Goal: Task Accomplishment & Management: Complete application form

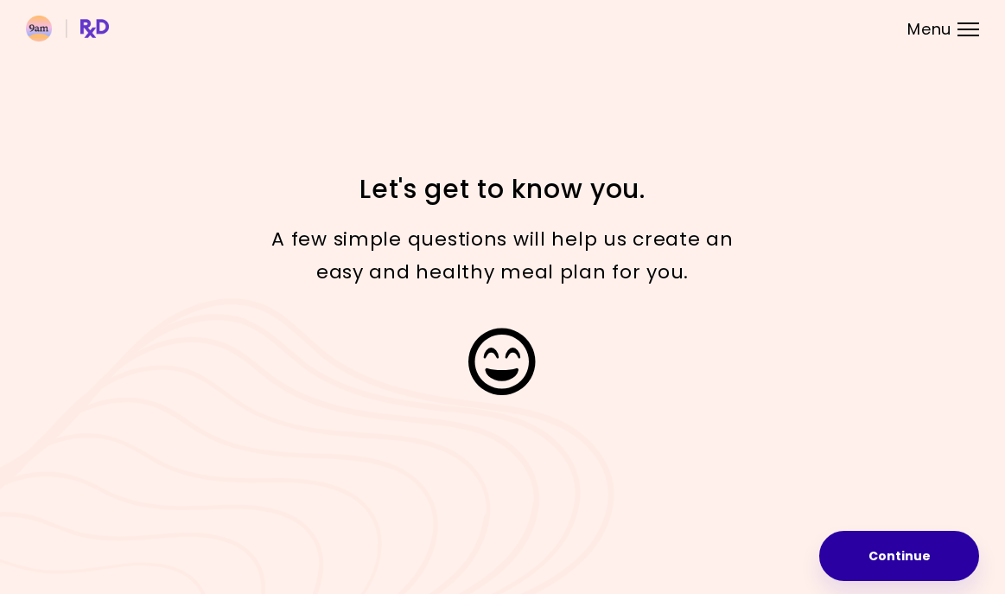
click at [882, 553] on button "Continue" at bounding box center [899, 556] width 160 height 50
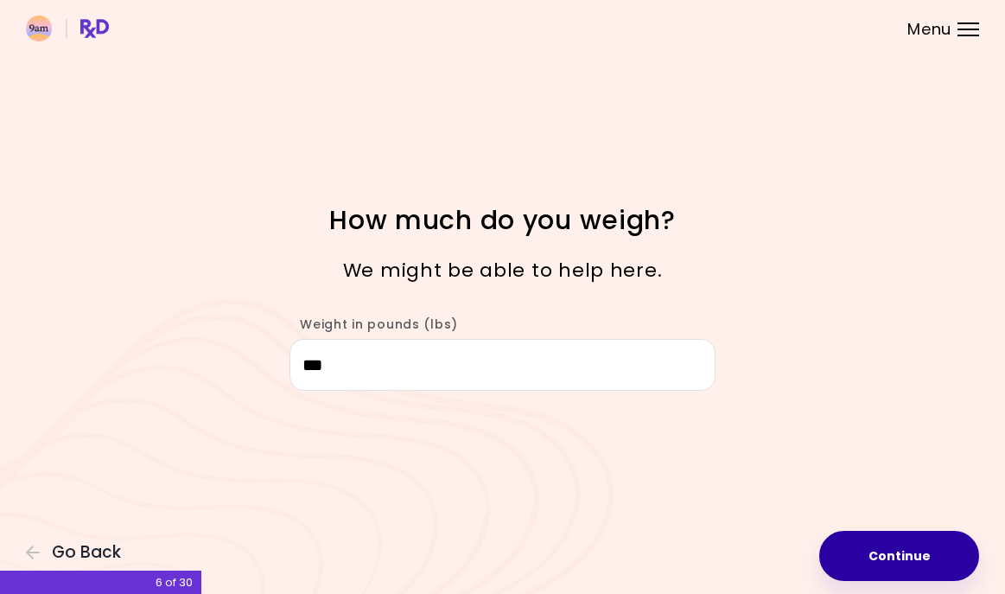
click at [920, 552] on button "Continue" at bounding box center [899, 556] width 160 height 50
select select "****"
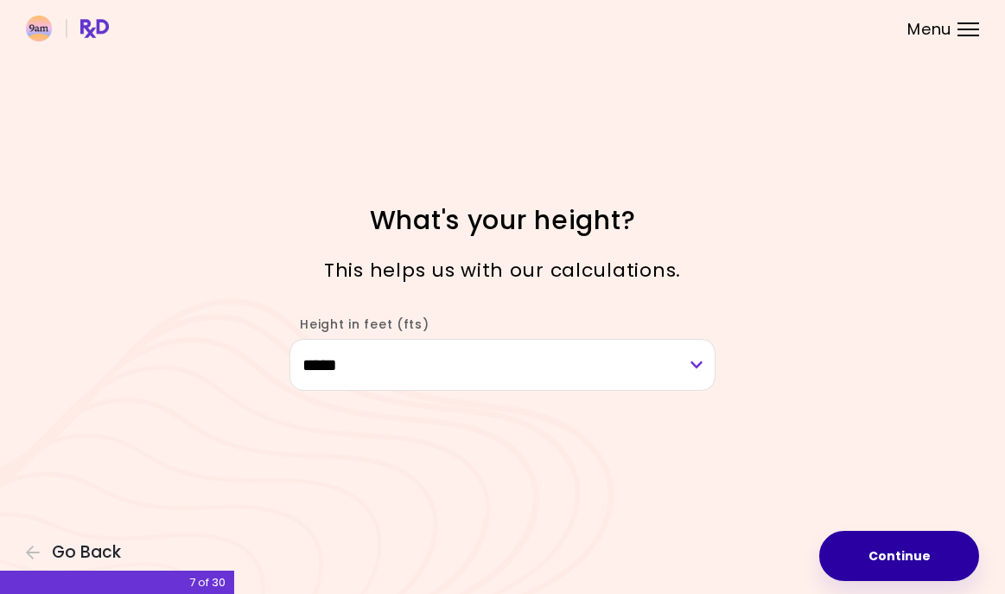
click at [920, 552] on button "Continue" at bounding box center [899, 556] width 160 height 50
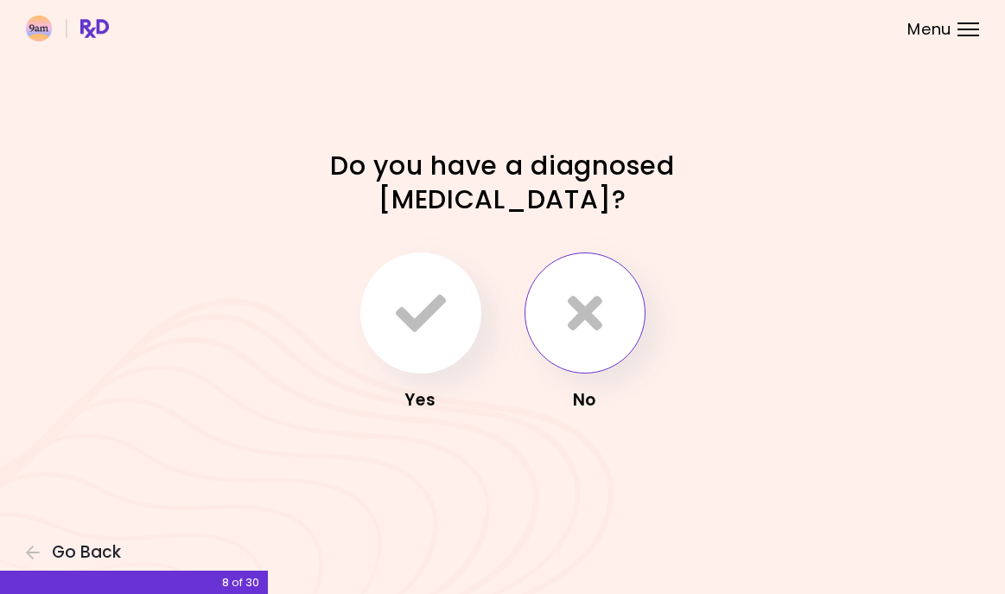
click at [601, 318] on icon "button" at bounding box center [585, 313] width 35 height 50
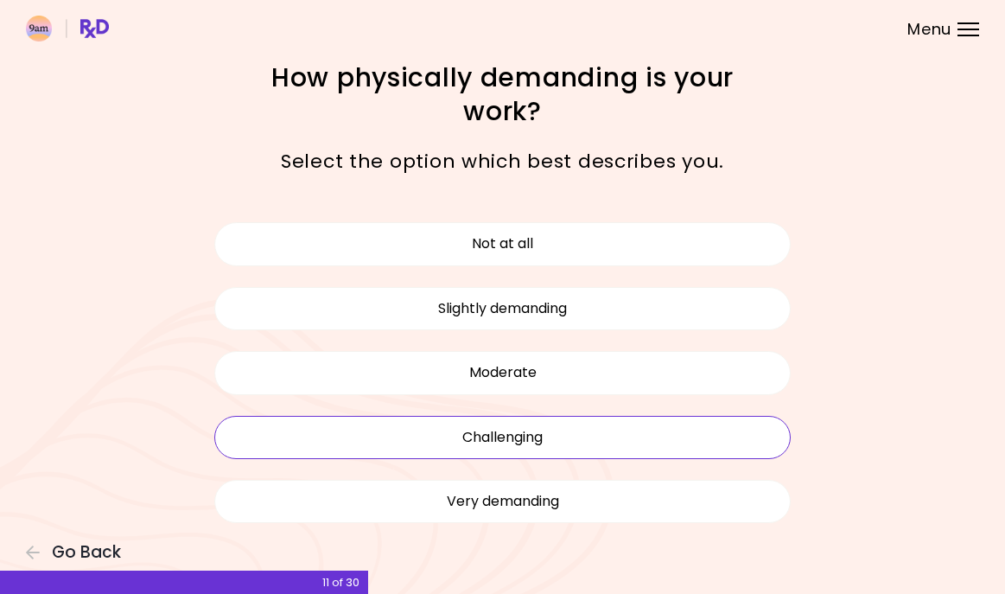
click at [563, 435] on button "Challenging" at bounding box center [502, 437] width 577 height 43
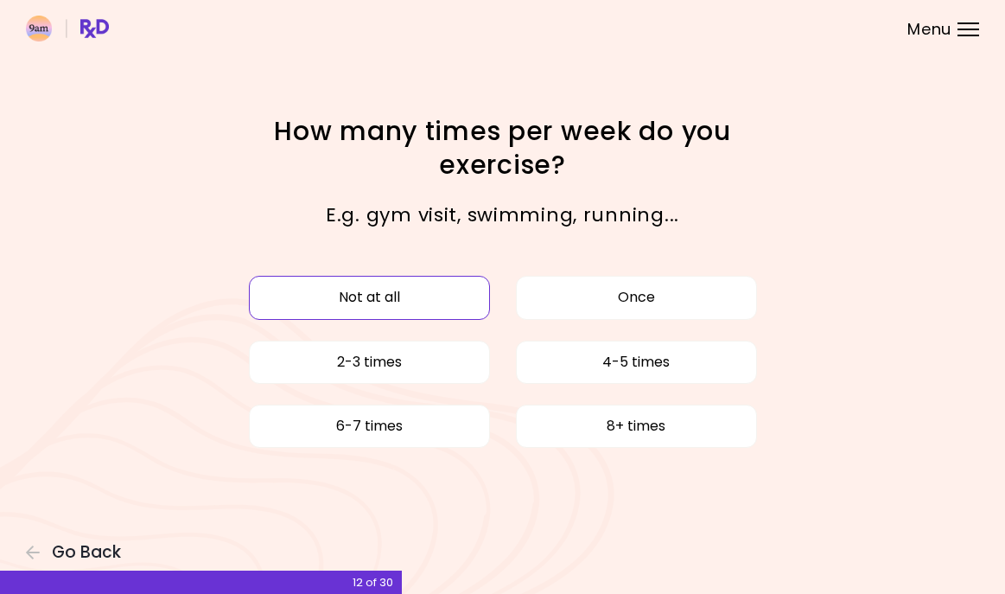
click at [423, 293] on button "Not at all" at bounding box center [369, 297] width 241 height 43
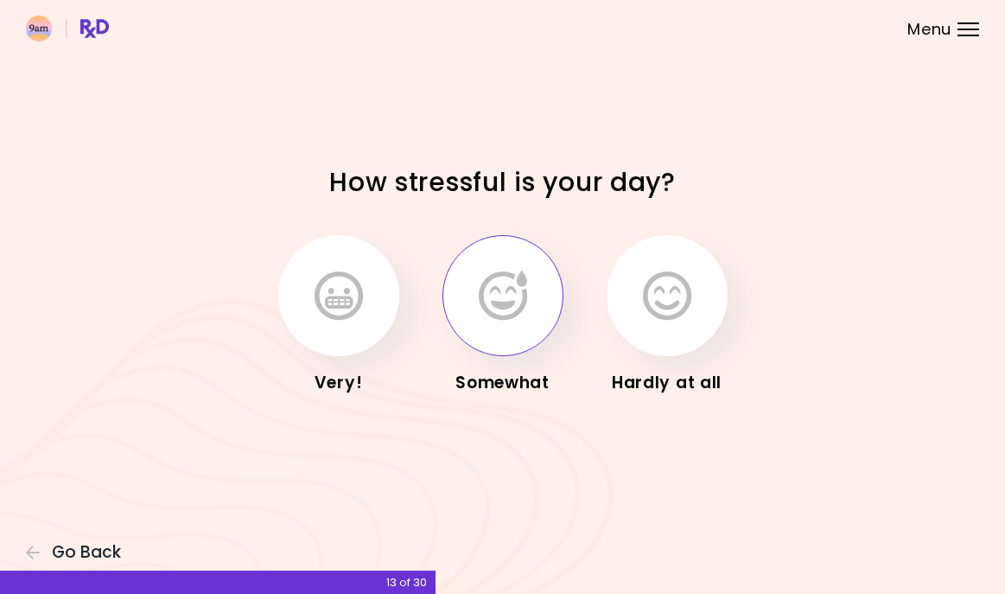
click at [494, 303] on icon "button" at bounding box center [503, 296] width 48 height 50
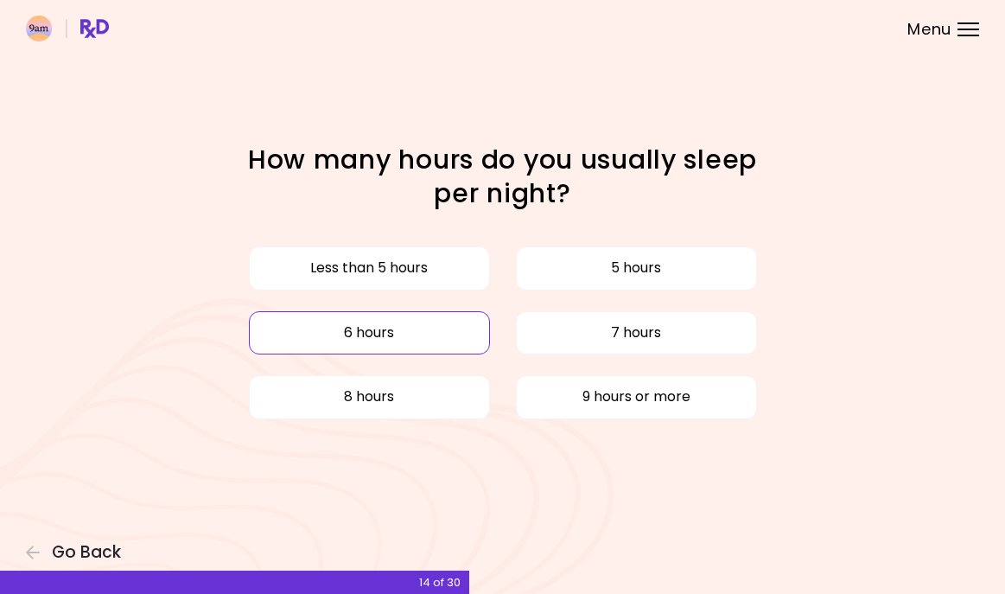
click at [399, 339] on button "6 hours" at bounding box center [369, 332] width 241 height 43
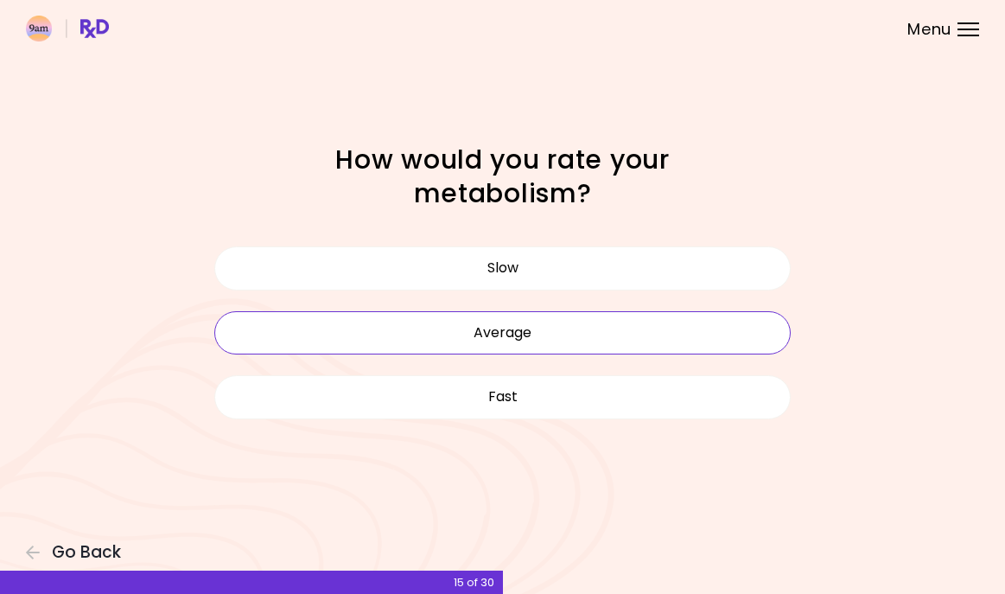
click at [560, 338] on button "Average" at bounding box center [502, 332] width 577 height 43
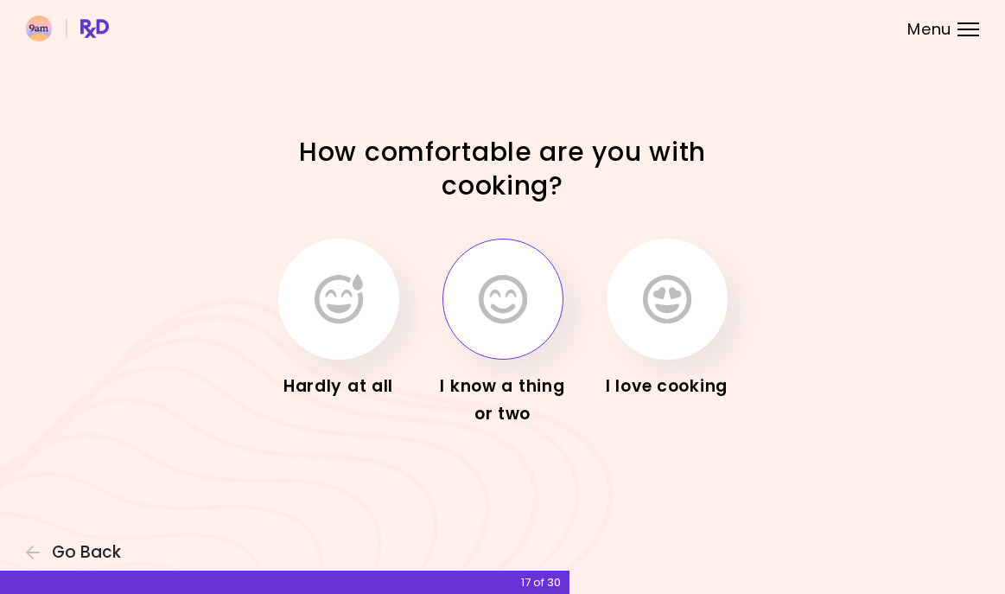
click at [494, 314] on icon "button" at bounding box center [503, 299] width 48 height 50
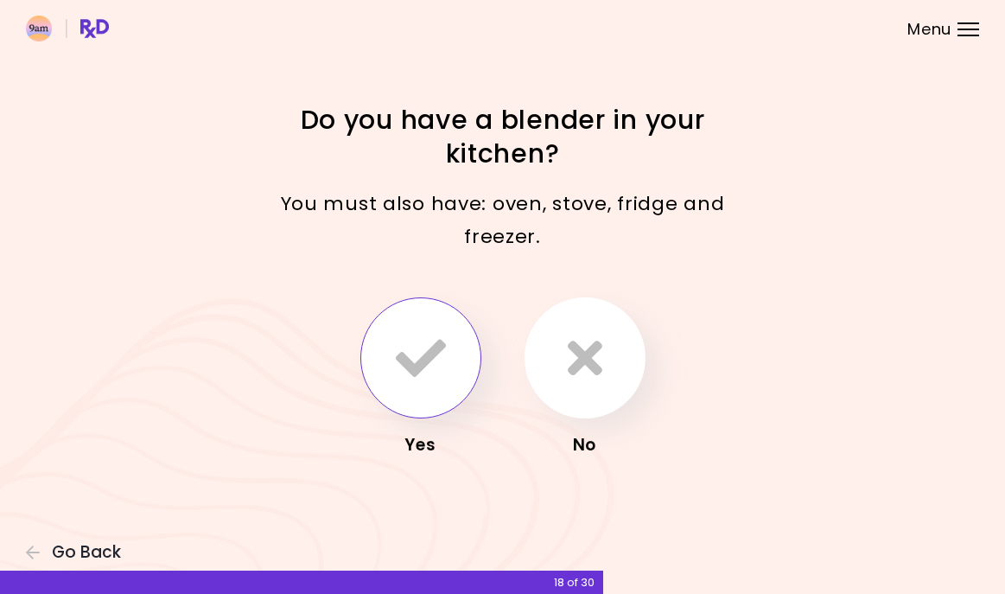
click at [409, 384] on button "button" at bounding box center [420, 357] width 121 height 121
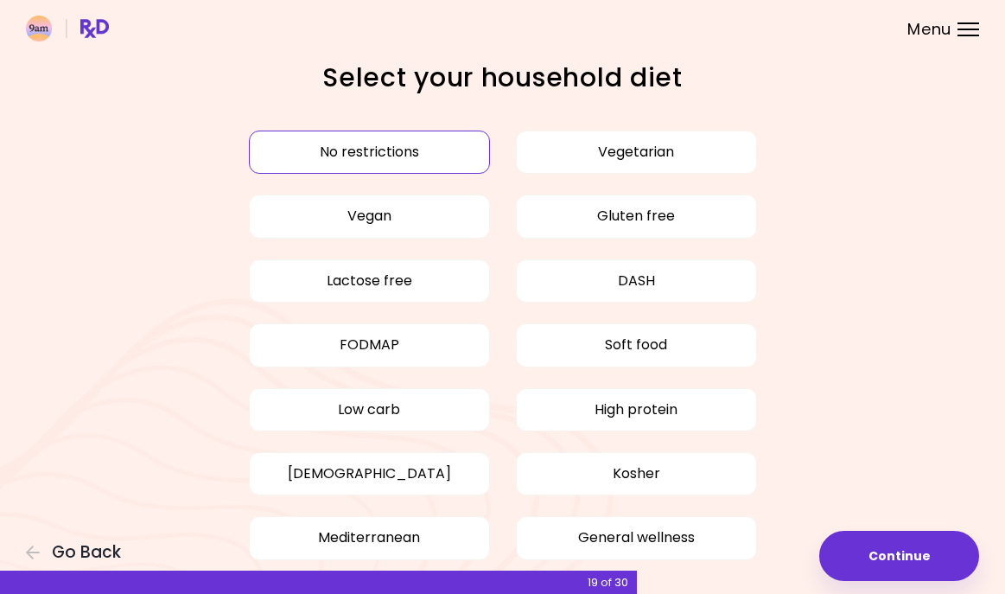
click at [451, 153] on button "No restrictions" at bounding box center [369, 152] width 241 height 43
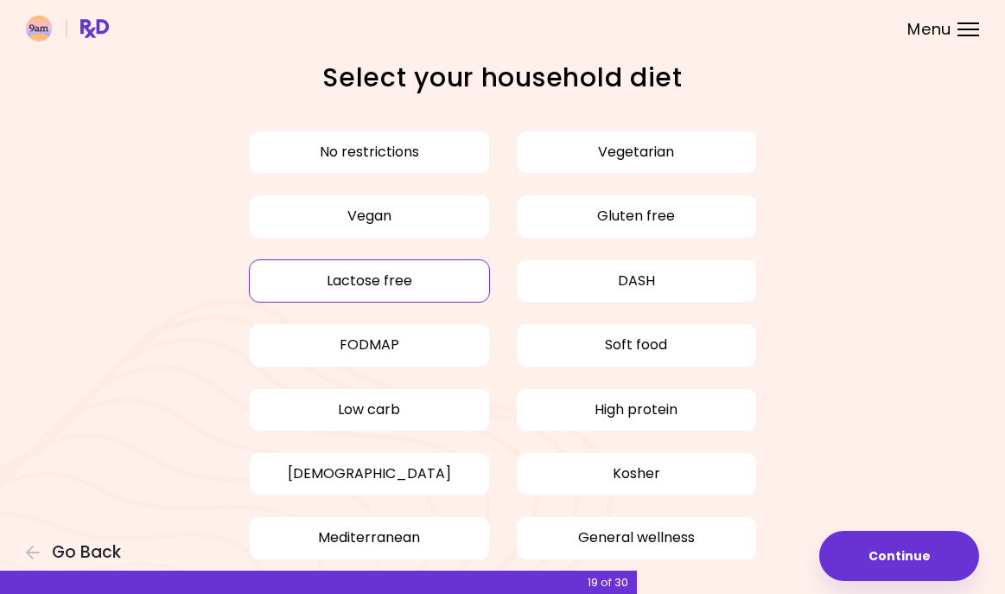
click at [410, 292] on button "Lactose free" at bounding box center [369, 280] width 241 height 43
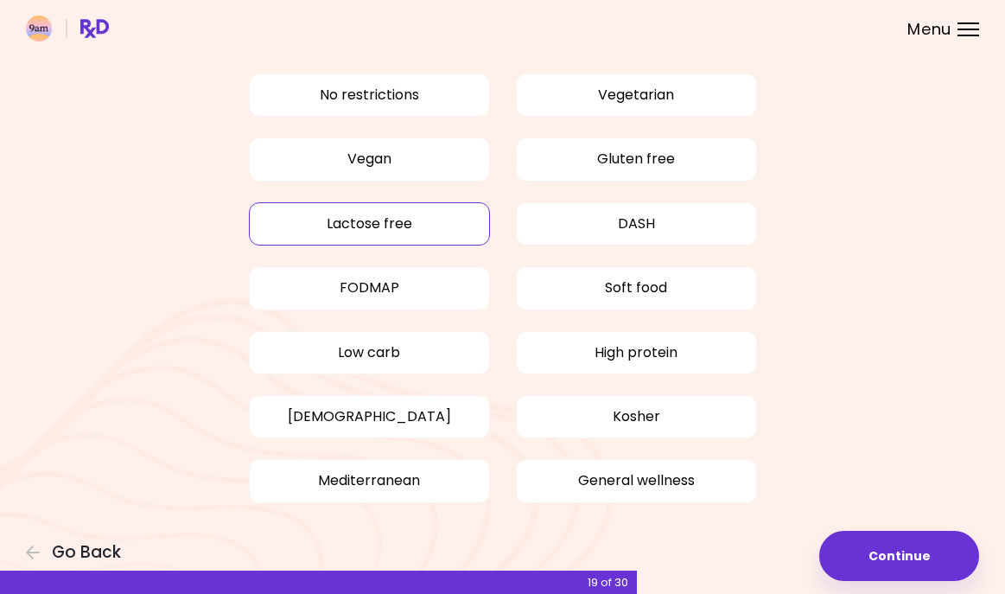
scroll to position [56, 0]
click at [421, 107] on button "No restrictions" at bounding box center [369, 95] width 241 height 43
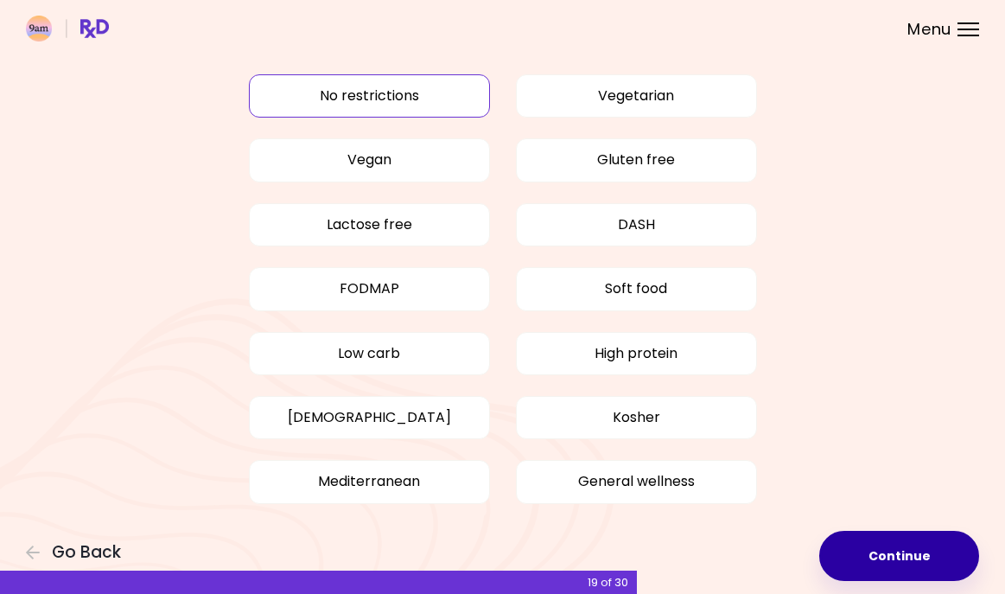
click at [915, 570] on button "Continue" at bounding box center [899, 556] width 160 height 50
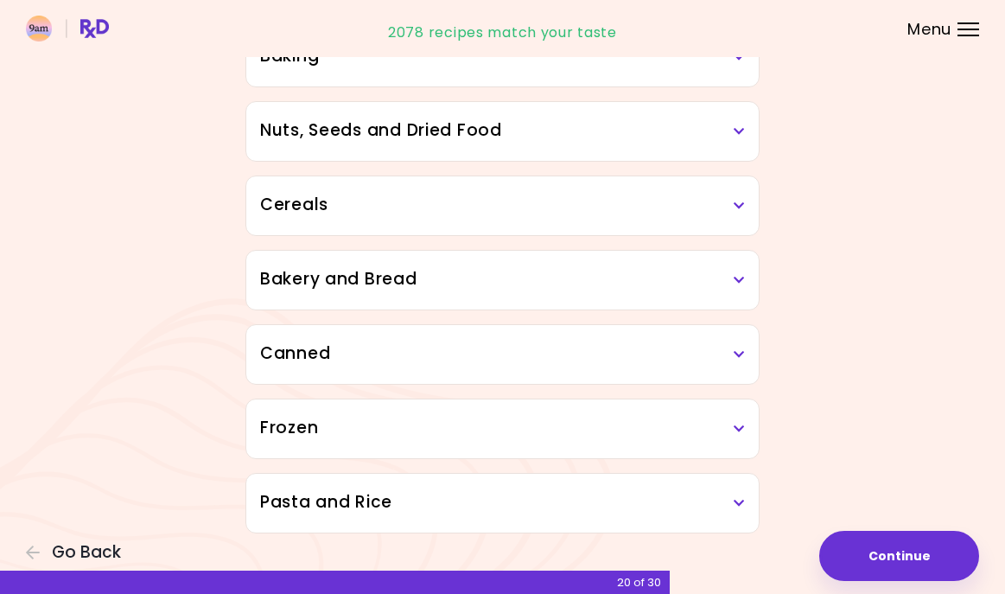
scroll to position [862, 0]
click at [742, 354] on icon at bounding box center [739, 354] width 11 height 12
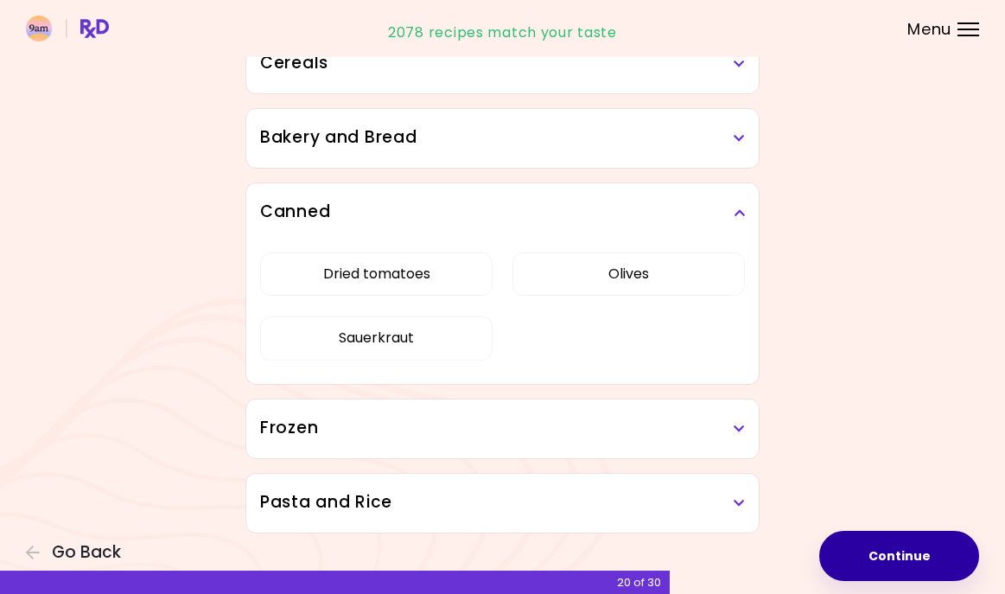
scroll to position [1004, 0]
click at [894, 558] on button "Continue" at bounding box center [899, 556] width 160 height 50
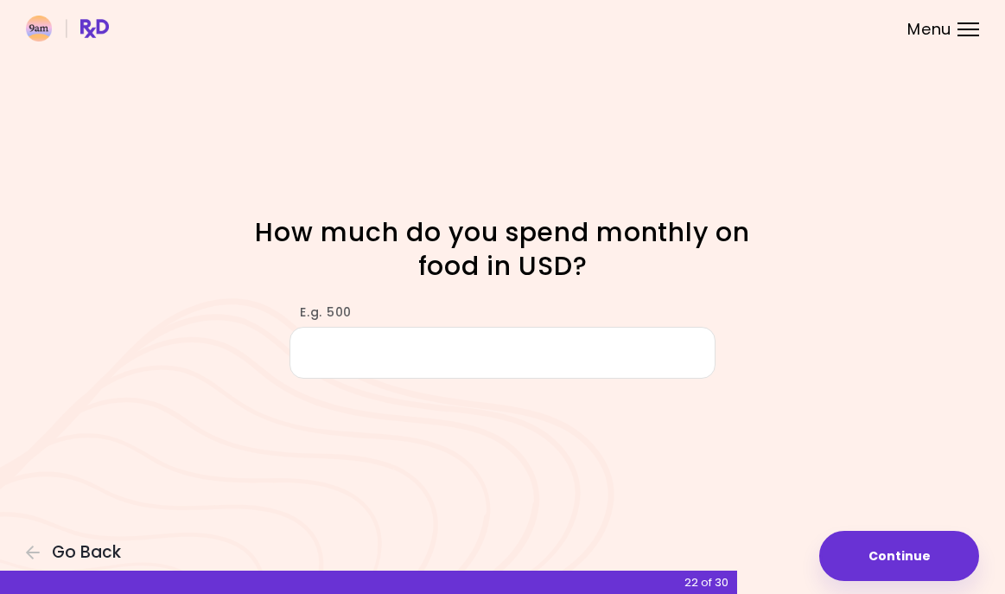
type input "*"
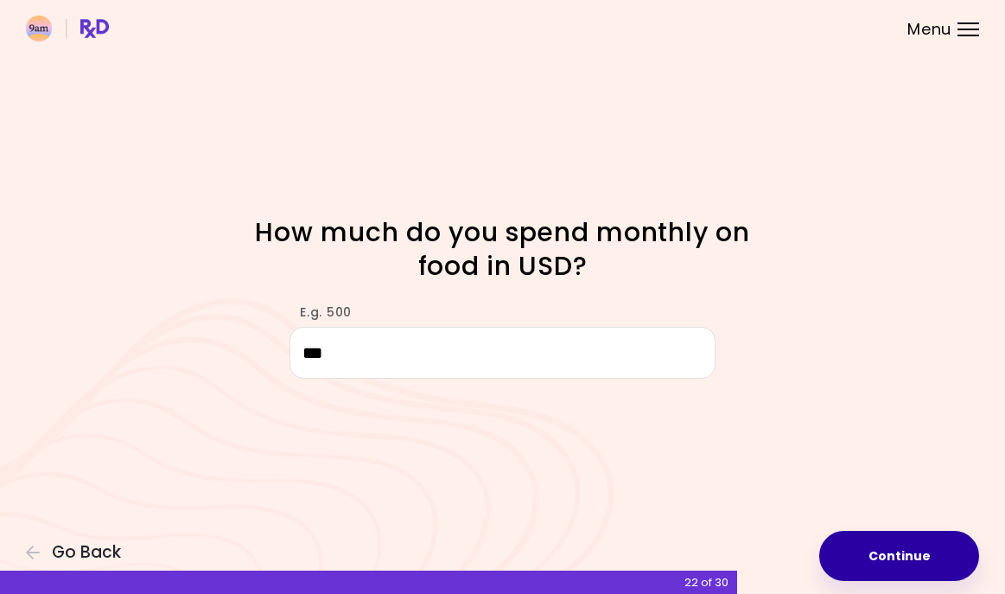
type input "***"
click at [876, 555] on button "Continue" at bounding box center [899, 556] width 160 height 50
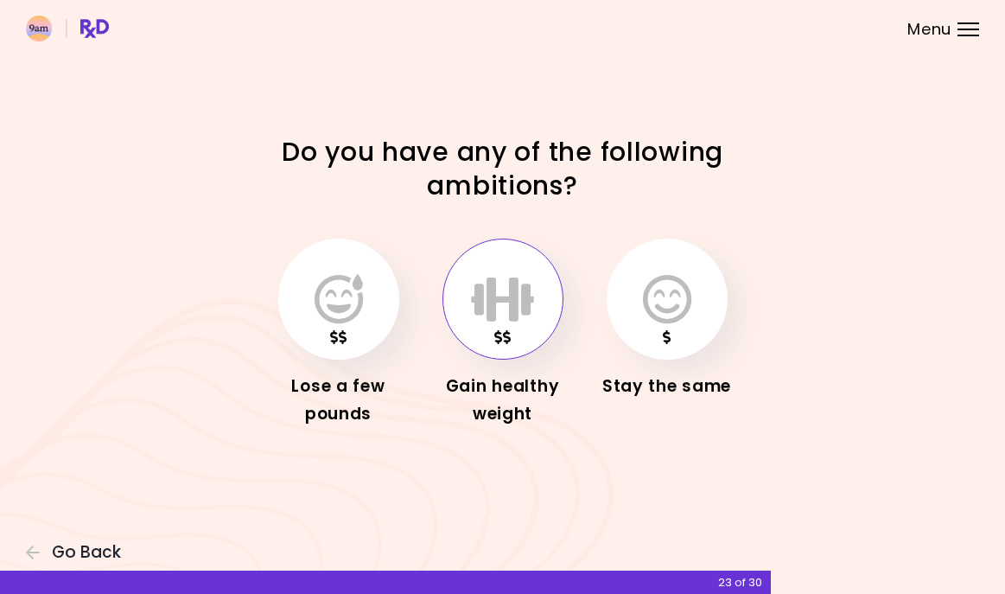
click at [486, 315] on icon "button" at bounding box center [502, 299] width 63 height 50
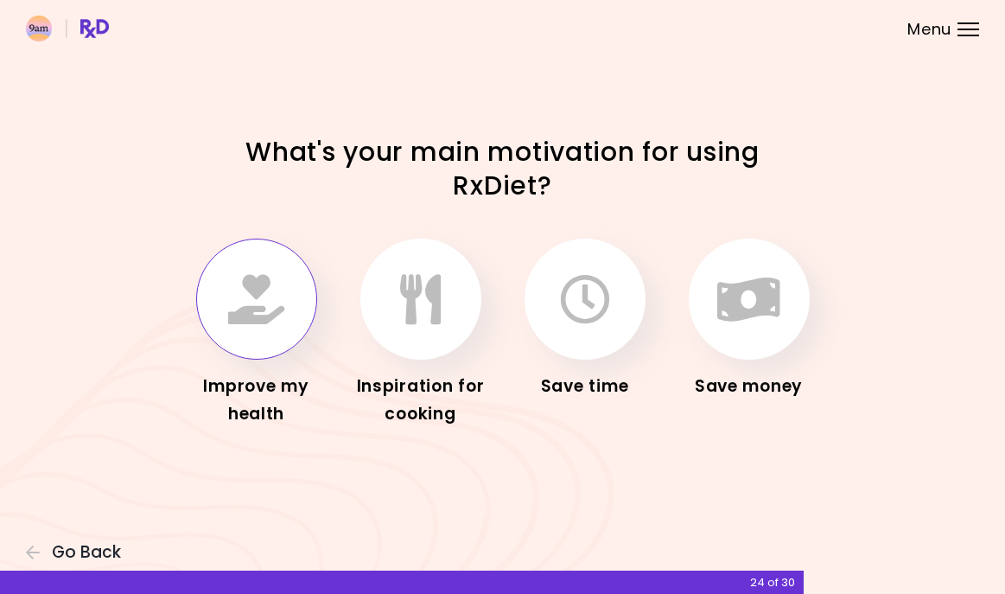
click at [257, 313] on icon "button" at bounding box center [256, 299] width 56 height 50
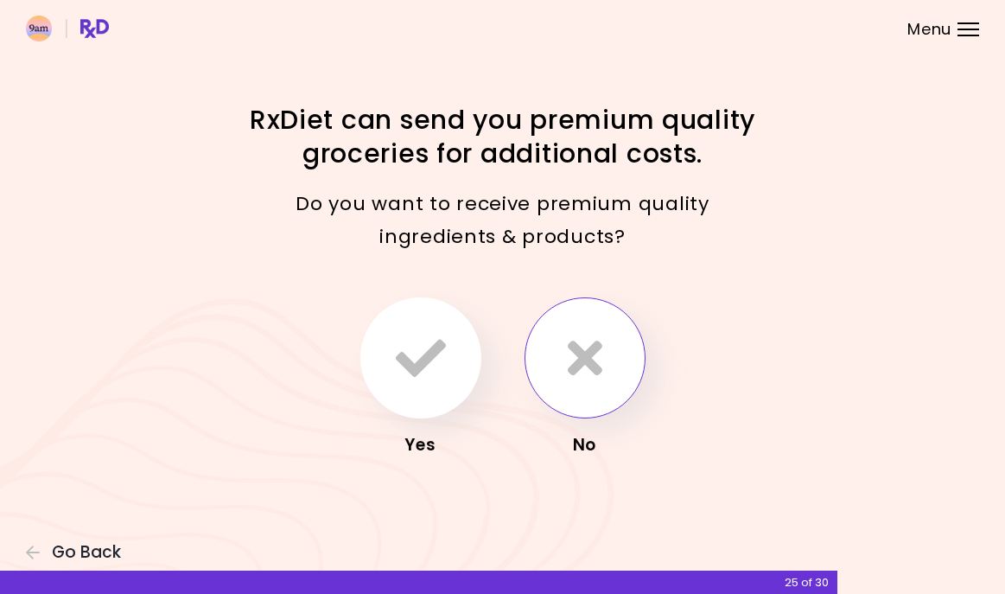
click at [564, 366] on button "button" at bounding box center [585, 357] width 121 height 121
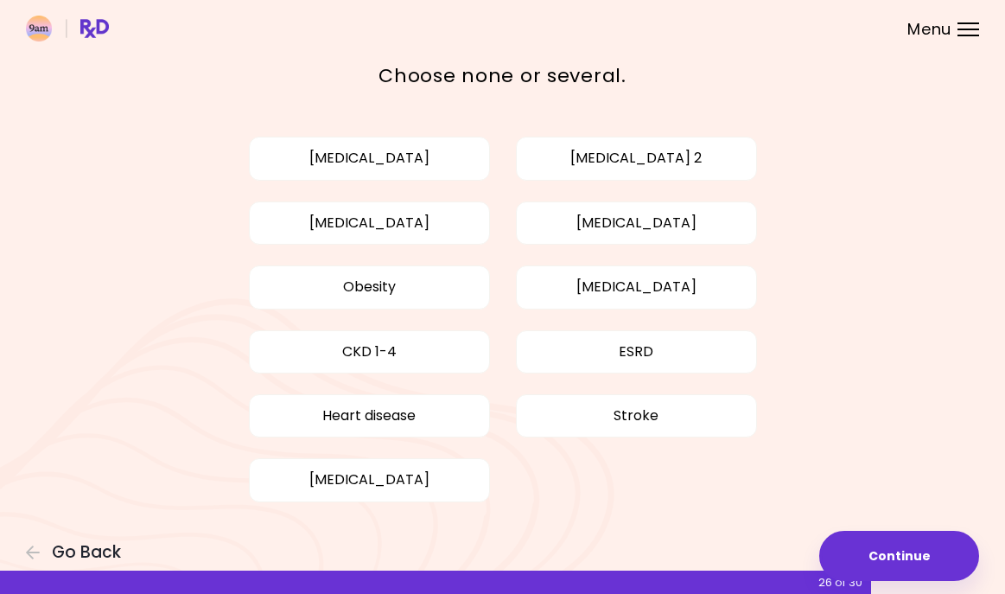
scroll to position [84, 0]
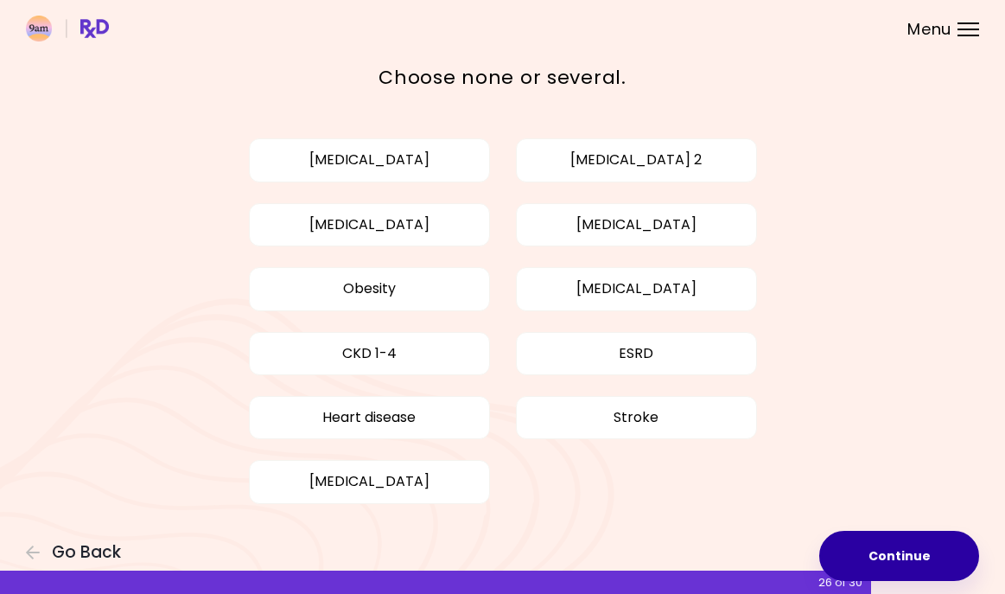
click at [903, 551] on button "Continue" at bounding box center [899, 556] width 160 height 50
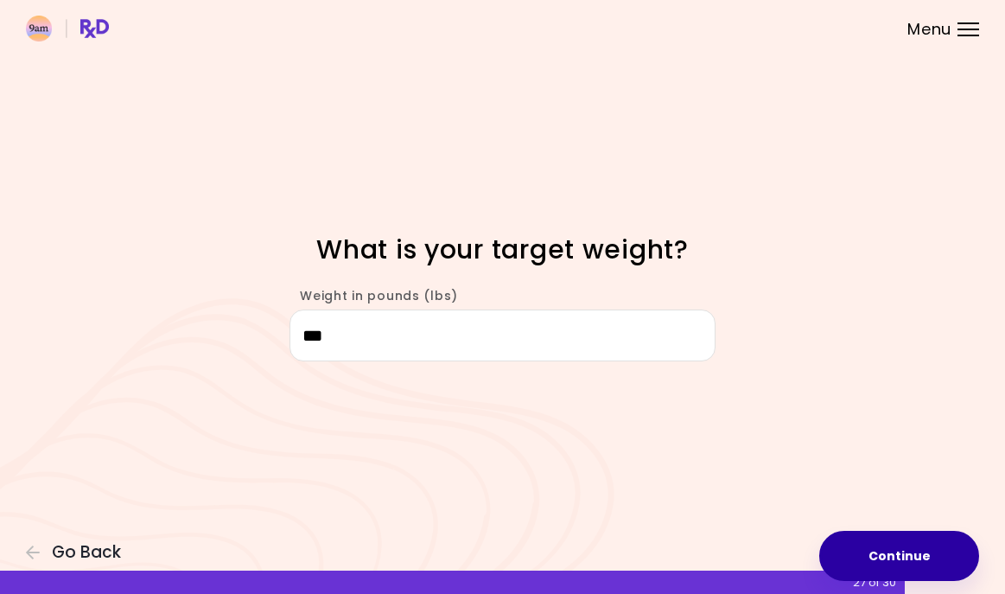
type input "***"
click at [936, 542] on button "Continue" at bounding box center [899, 556] width 160 height 50
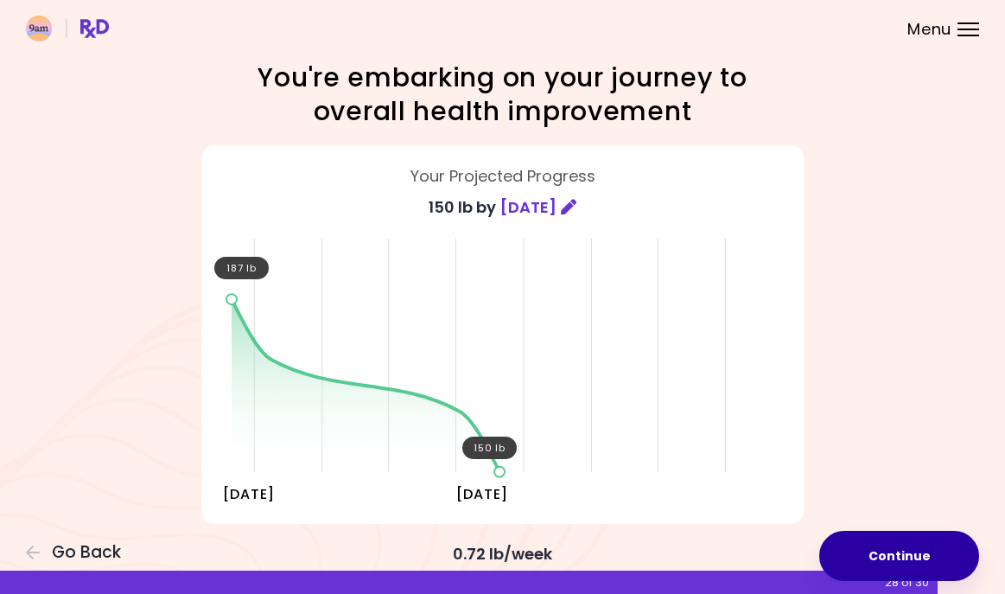
click at [936, 542] on button "Continue" at bounding box center [899, 556] width 160 height 50
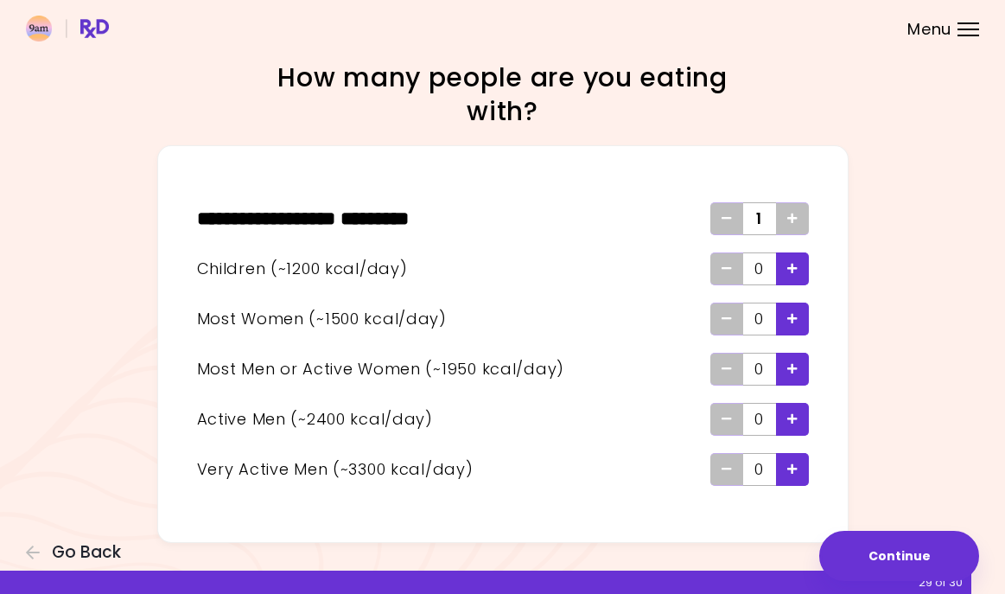
click at [792, 417] on icon "Add - Active Man" at bounding box center [793, 418] width 10 height 11
click at [792, 266] on icon "Add - Child" at bounding box center [793, 268] width 10 height 11
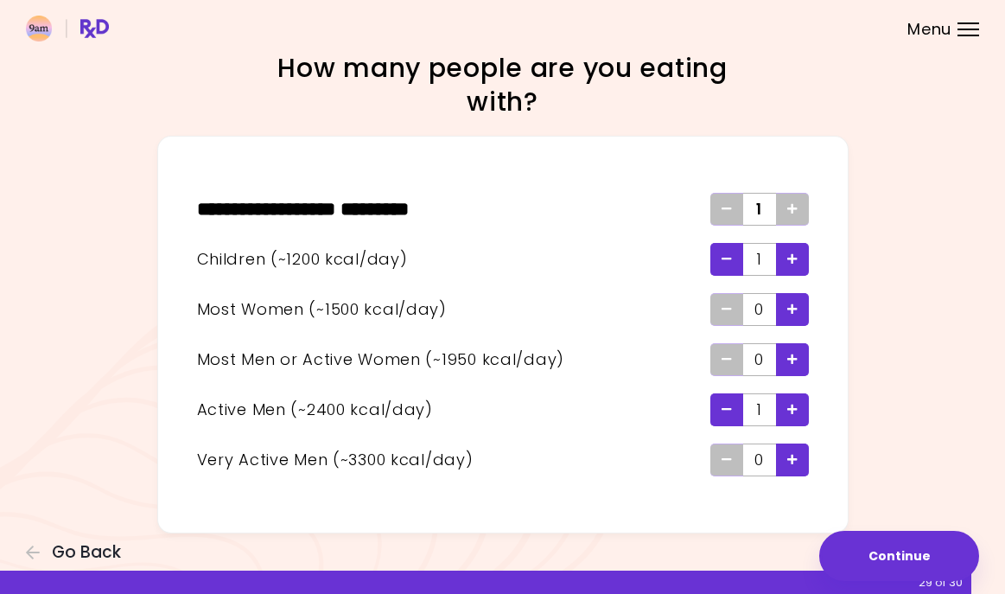
scroll to position [10, 0]
click at [718, 258] on div "Remove - Child" at bounding box center [727, 259] width 33 height 33
click at [796, 306] on icon "Add - Woman" at bounding box center [793, 308] width 10 height 11
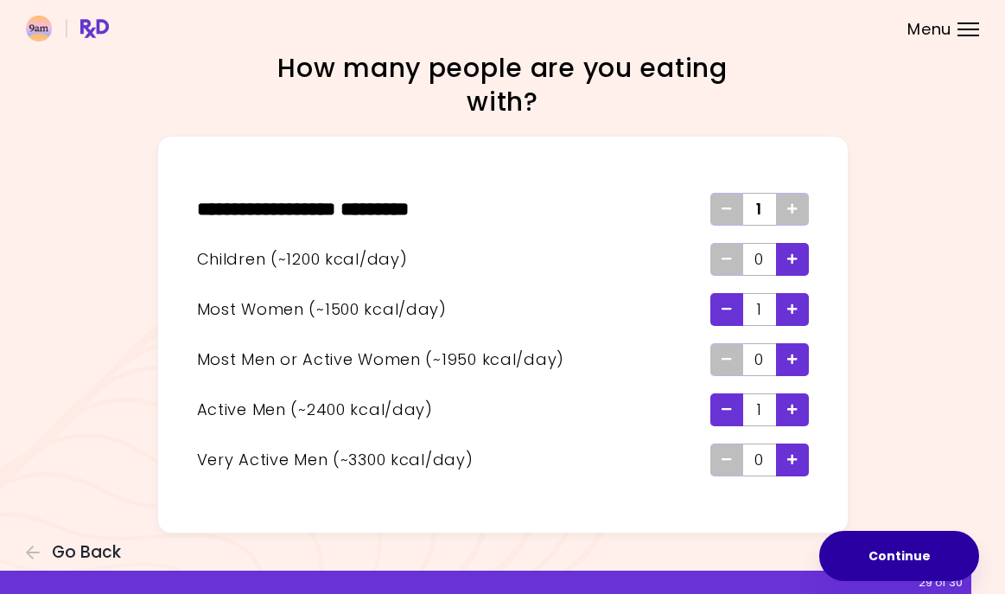
click at [890, 554] on button "Continue" at bounding box center [899, 556] width 160 height 50
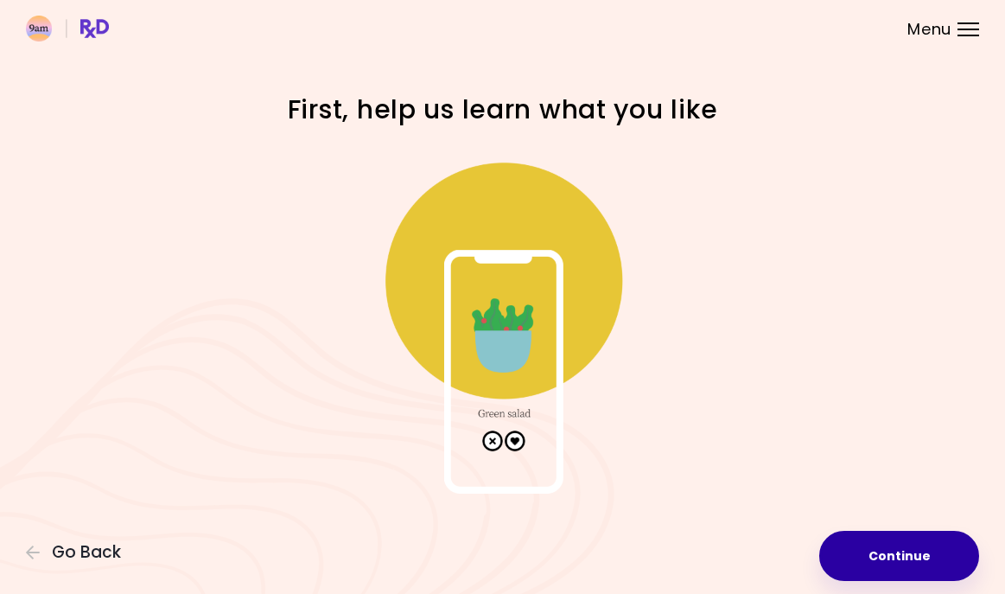
click at [882, 553] on button "Continue" at bounding box center [899, 556] width 160 height 50
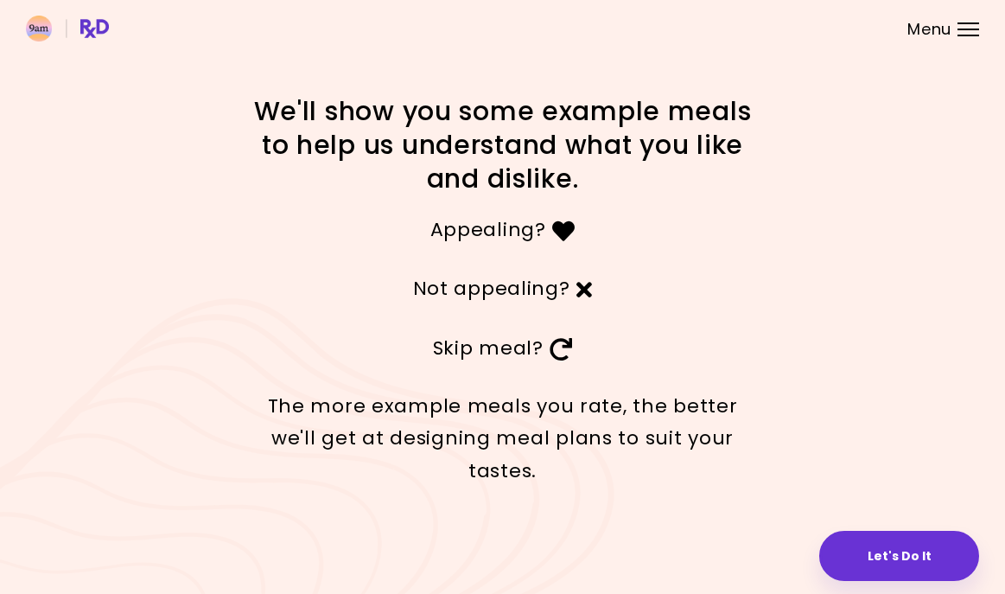
click at [882, 553] on button "Let's Do It" at bounding box center [899, 556] width 160 height 50
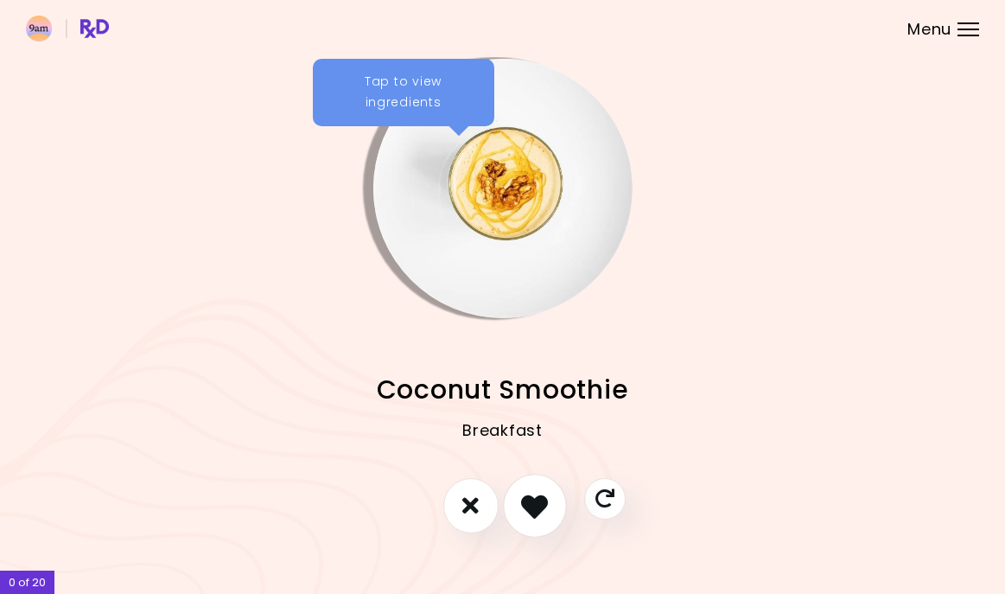
click at [541, 513] on icon "I like this recipe" at bounding box center [534, 505] width 27 height 27
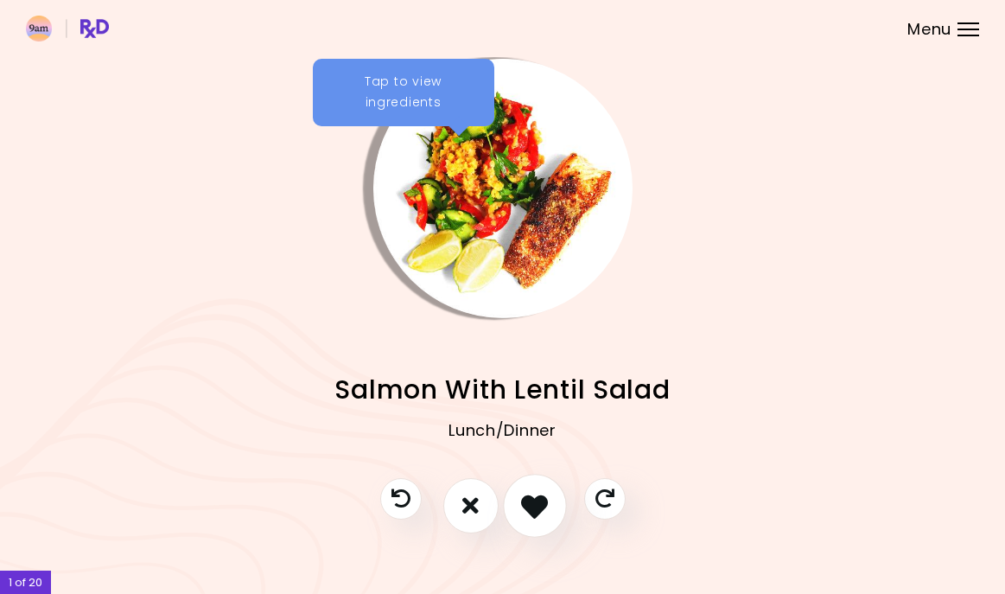
click at [539, 505] on icon "I like this recipe" at bounding box center [534, 505] width 27 height 27
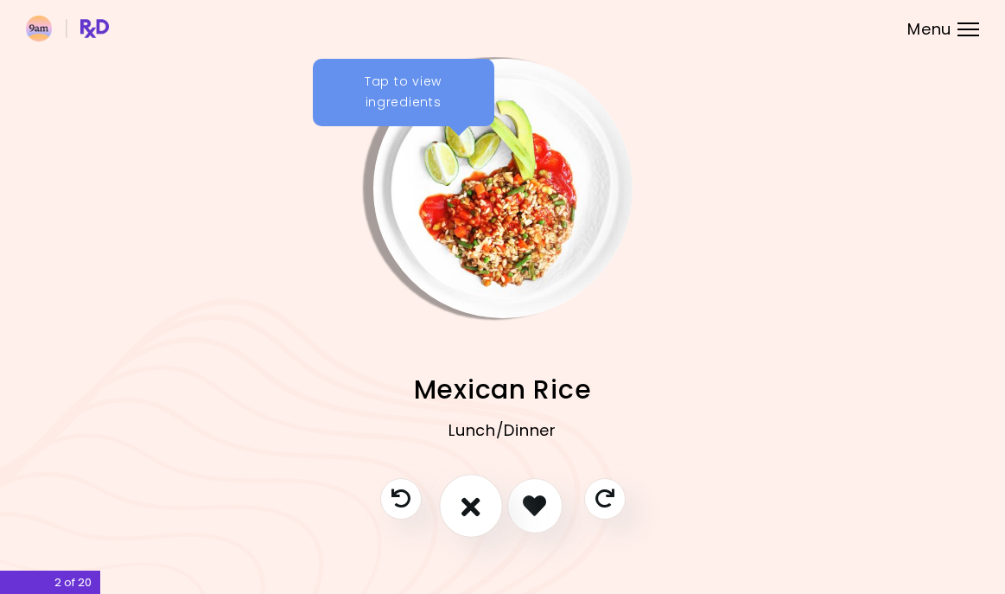
click at [463, 512] on icon "I don't like this recipe" at bounding box center [471, 505] width 19 height 27
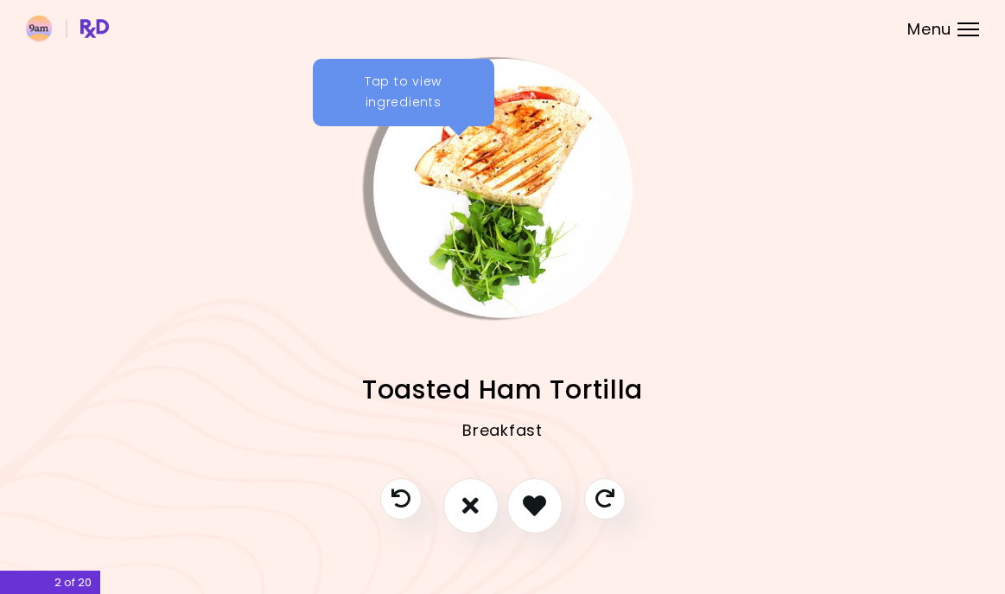
click at [431, 87] on div "Tap to view ingredients" at bounding box center [404, 92] width 182 height 67
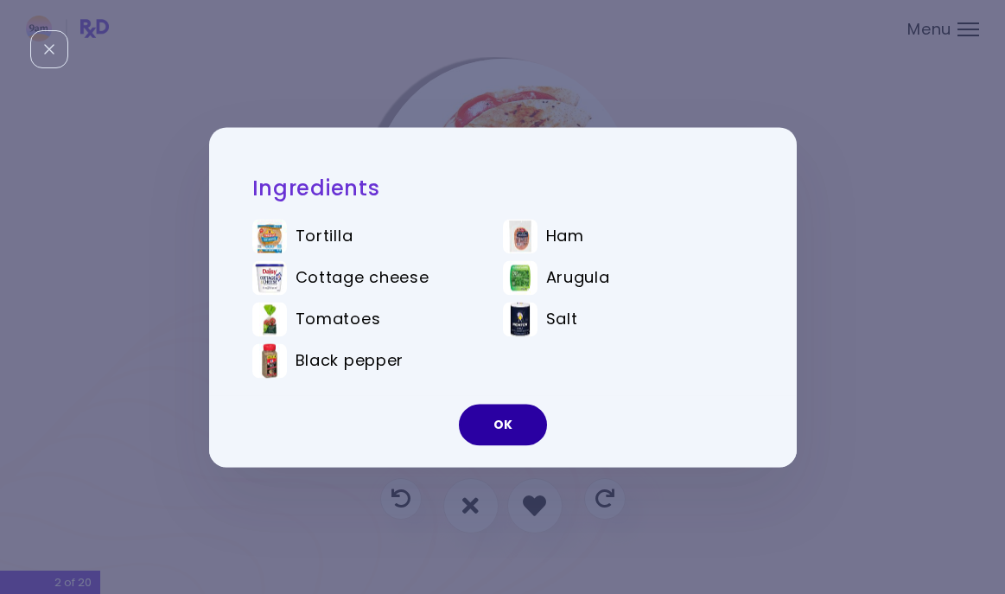
click at [496, 435] on button "OK" at bounding box center [503, 424] width 88 height 41
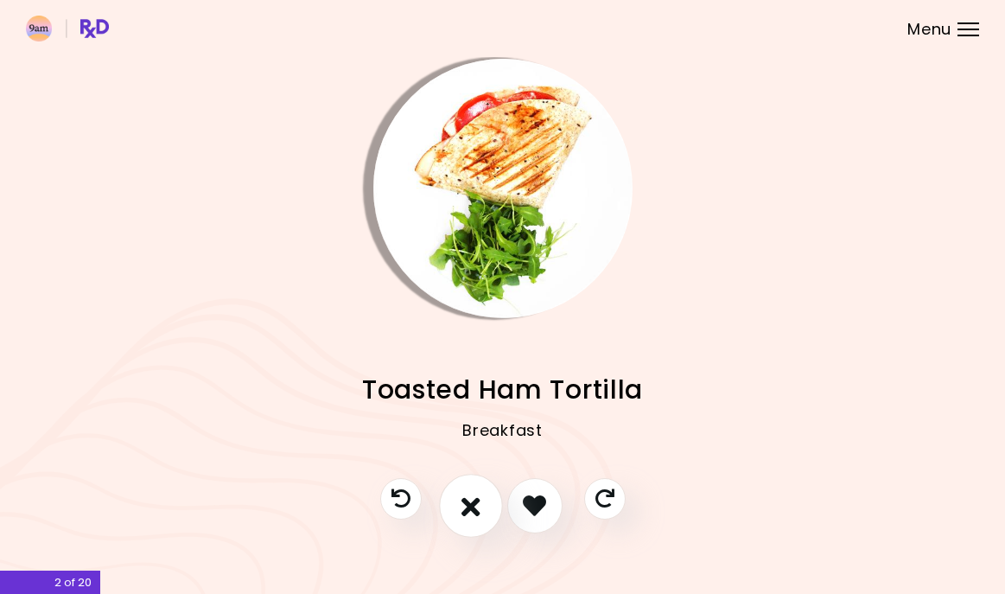
click at [469, 509] on icon "I don't like this recipe" at bounding box center [471, 505] width 19 height 27
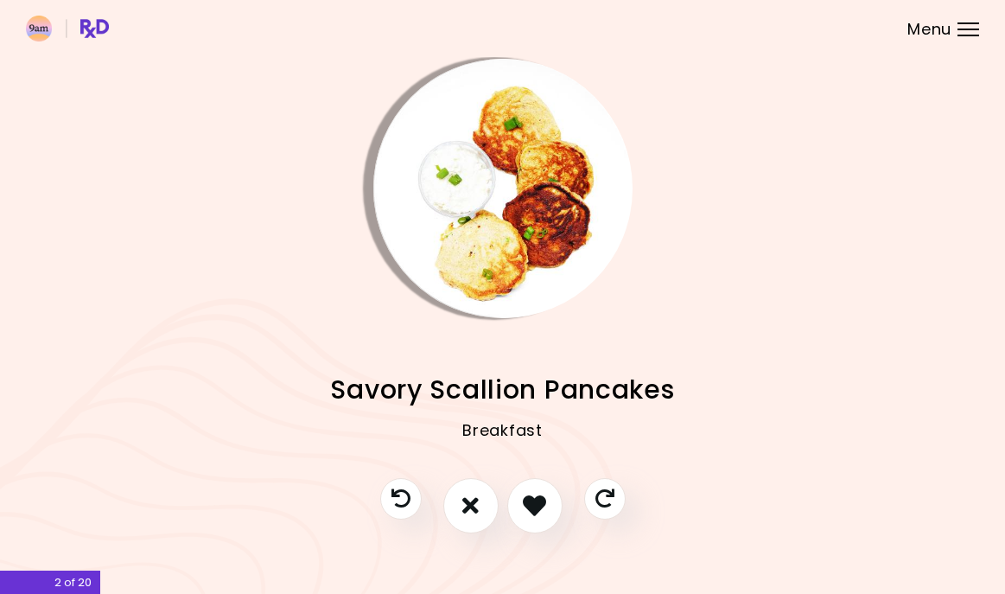
click at [501, 209] on img "Info - Savory Scallion Pancakes" at bounding box center [502, 188] width 259 height 259
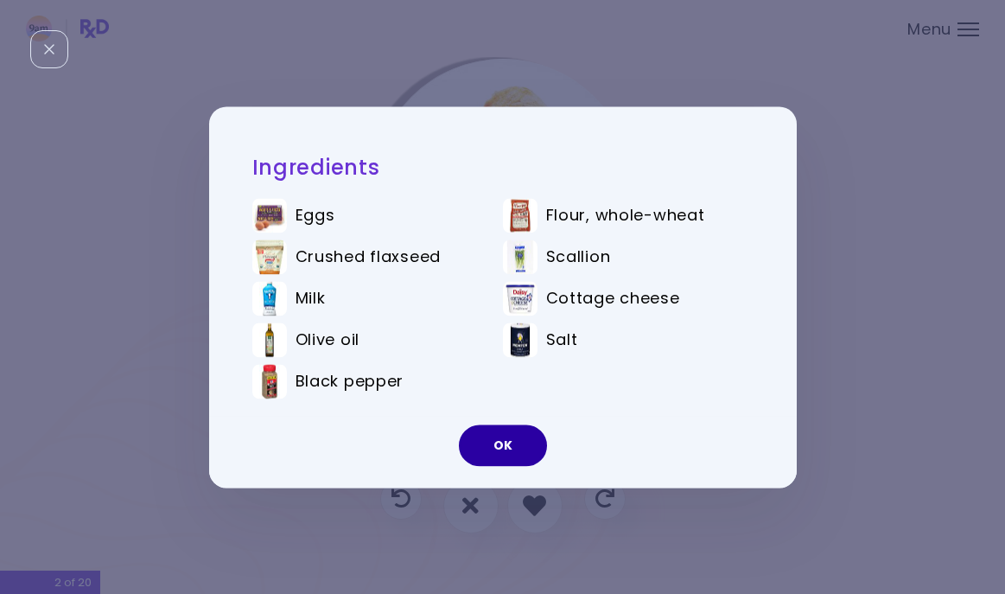
click at [512, 448] on button "OK" at bounding box center [503, 444] width 88 height 41
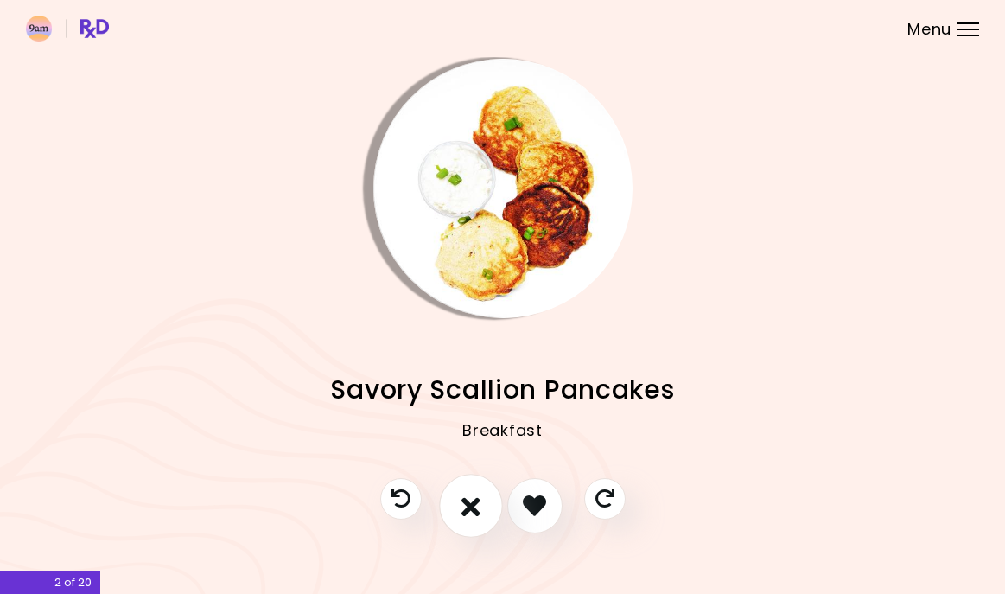
click at [460, 494] on button "I don't like this recipe" at bounding box center [471, 506] width 64 height 64
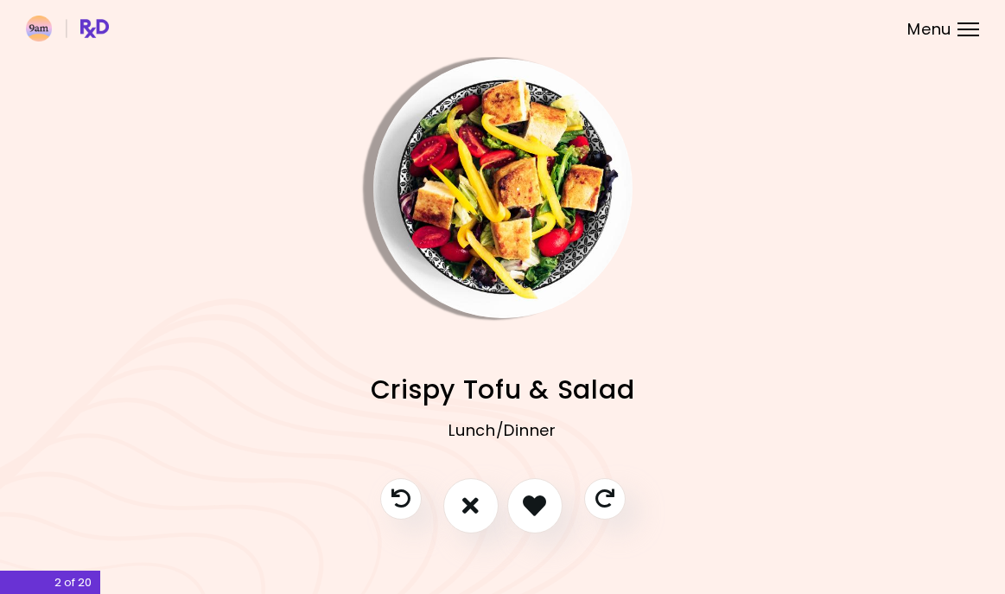
click at [462, 222] on img "Info - Crispy Tofu & Salad" at bounding box center [502, 188] width 259 height 259
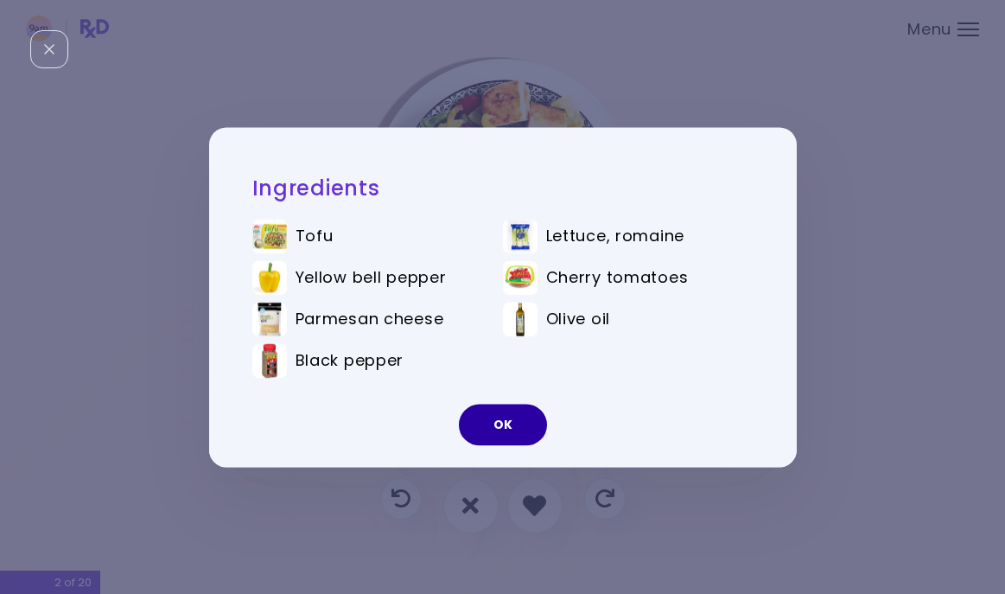
click at [495, 424] on button "OK" at bounding box center [503, 424] width 88 height 41
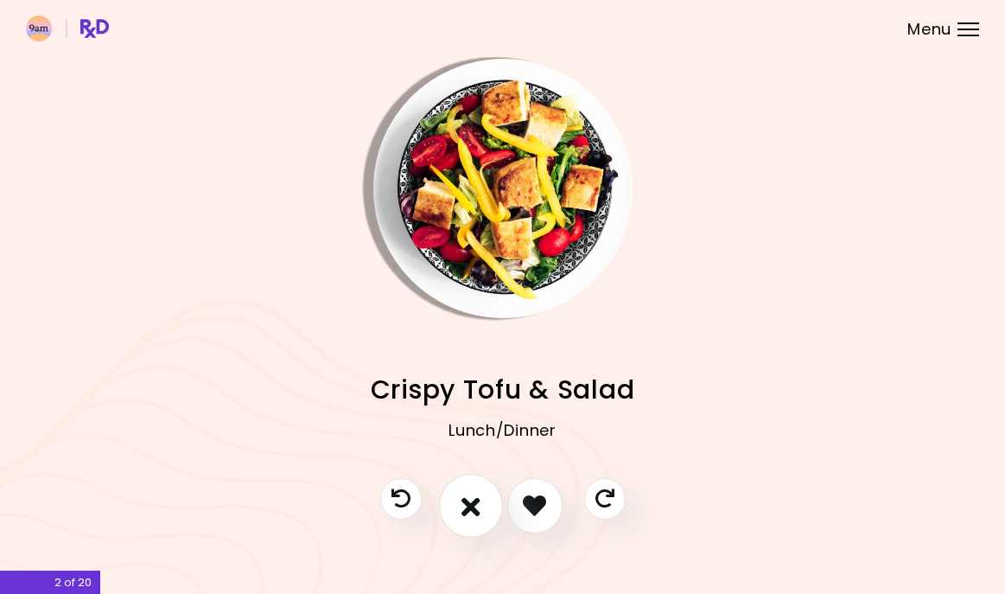
click at [470, 502] on icon "I don't like this recipe" at bounding box center [471, 505] width 19 height 27
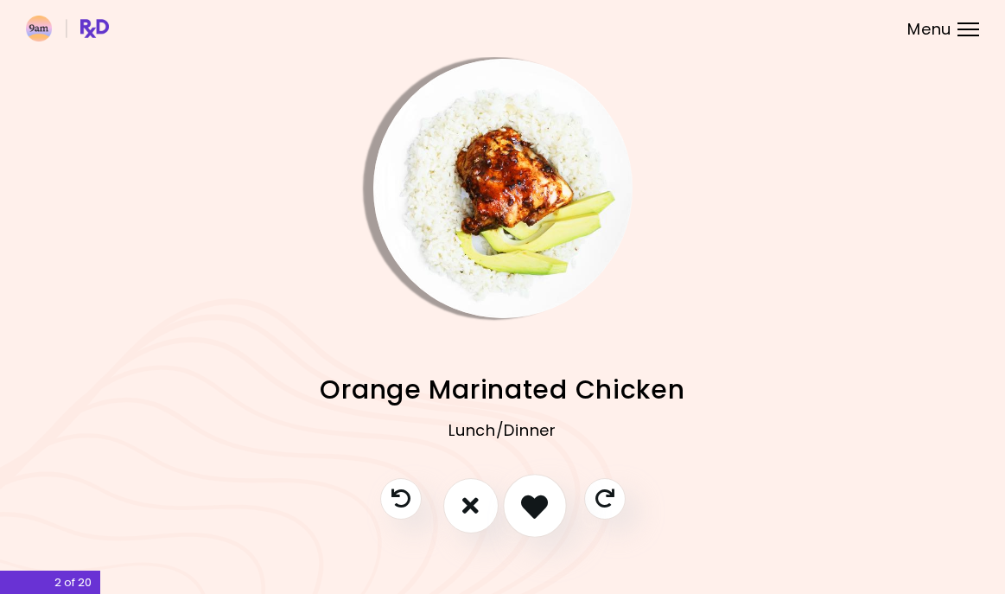
click at [523, 507] on icon "I like this recipe" at bounding box center [534, 505] width 27 height 27
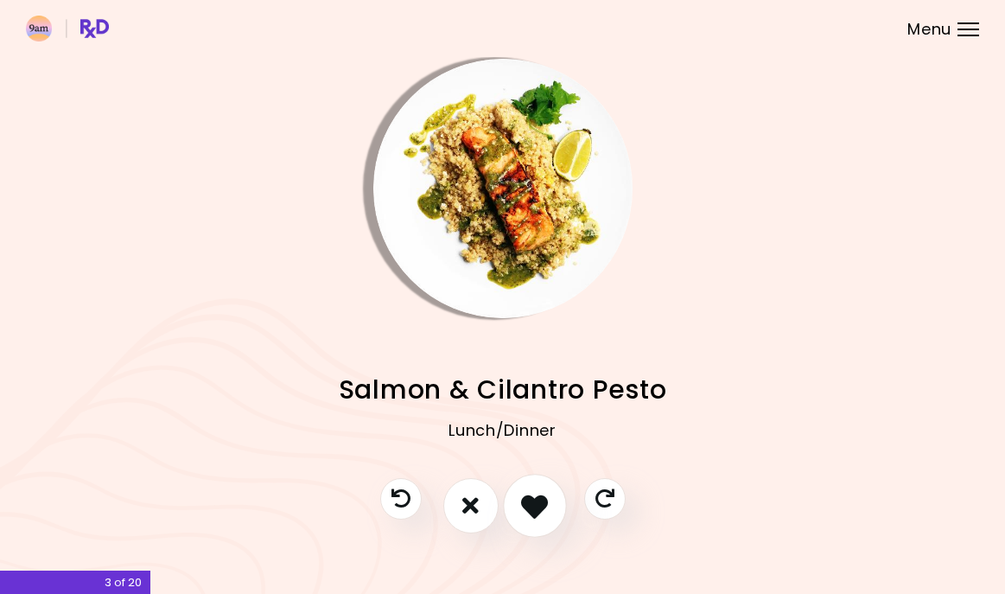
click at [523, 507] on icon "I like this recipe" at bounding box center [534, 505] width 27 height 27
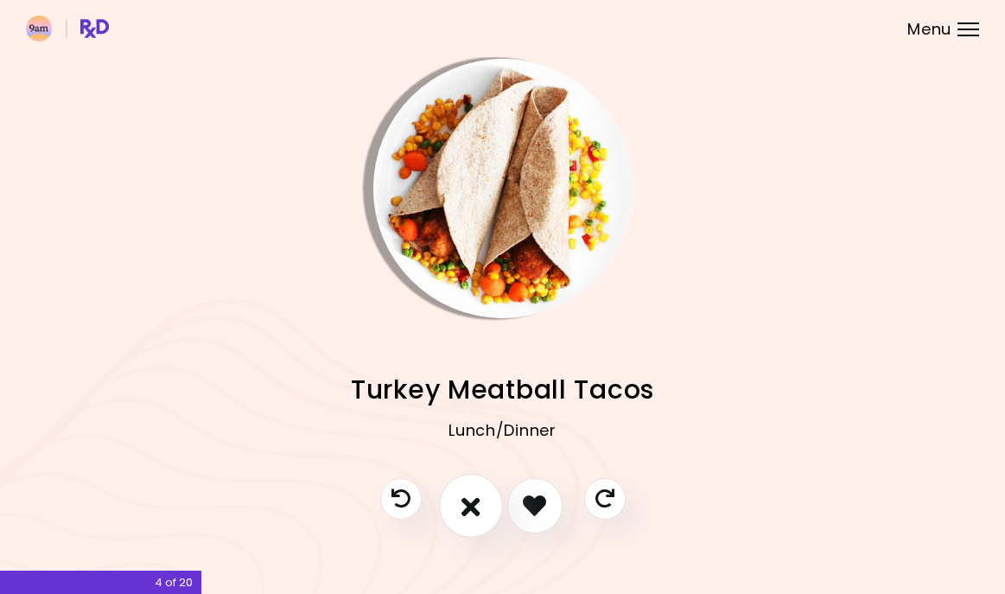
click at [481, 500] on button "I don't like this recipe" at bounding box center [471, 506] width 64 height 64
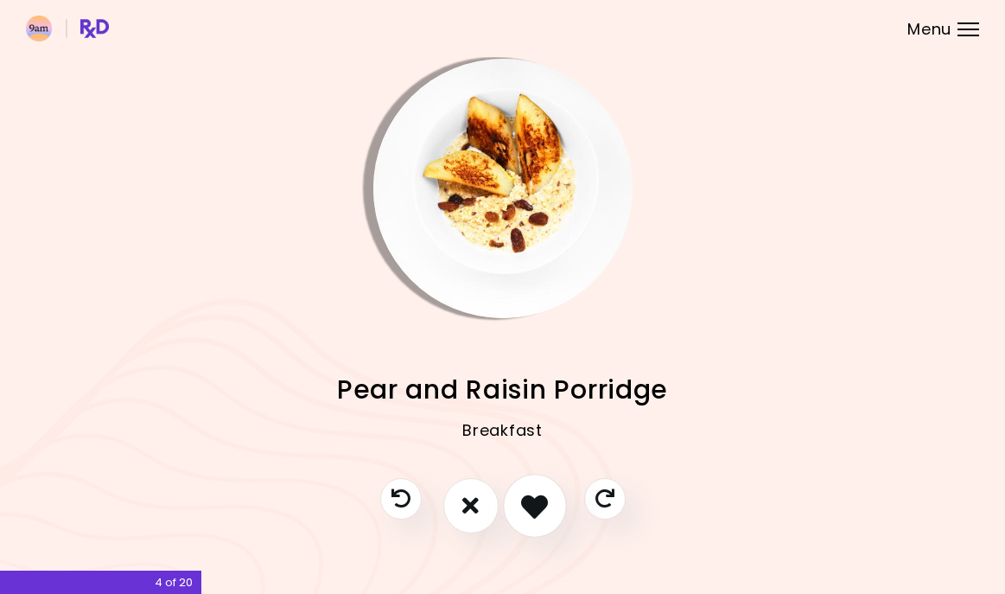
click at [532, 508] on icon "I like this recipe" at bounding box center [534, 505] width 27 height 27
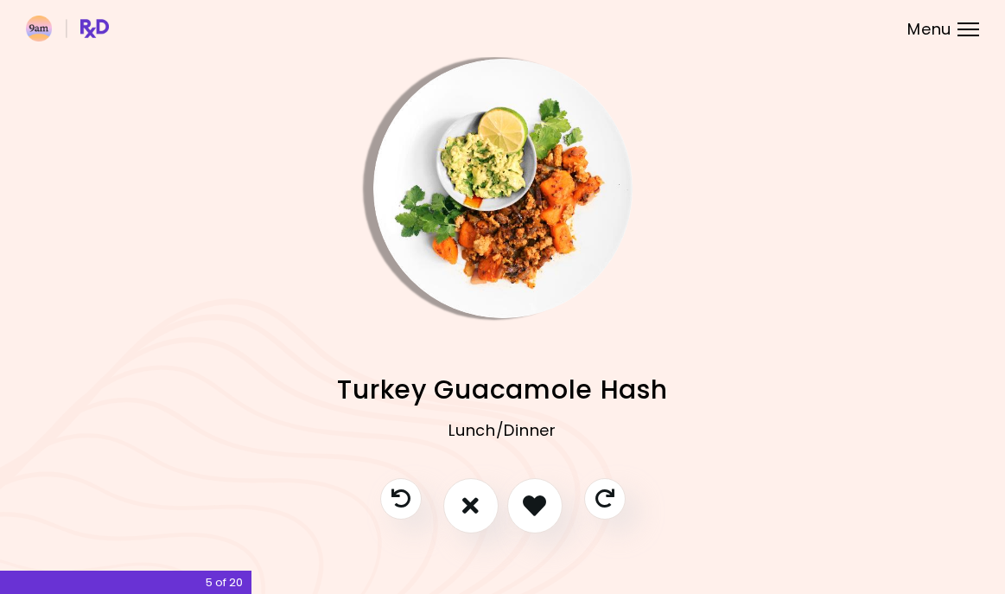
click at [479, 175] on img "Info - Turkey Guacamole Hash" at bounding box center [502, 188] width 259 height 259
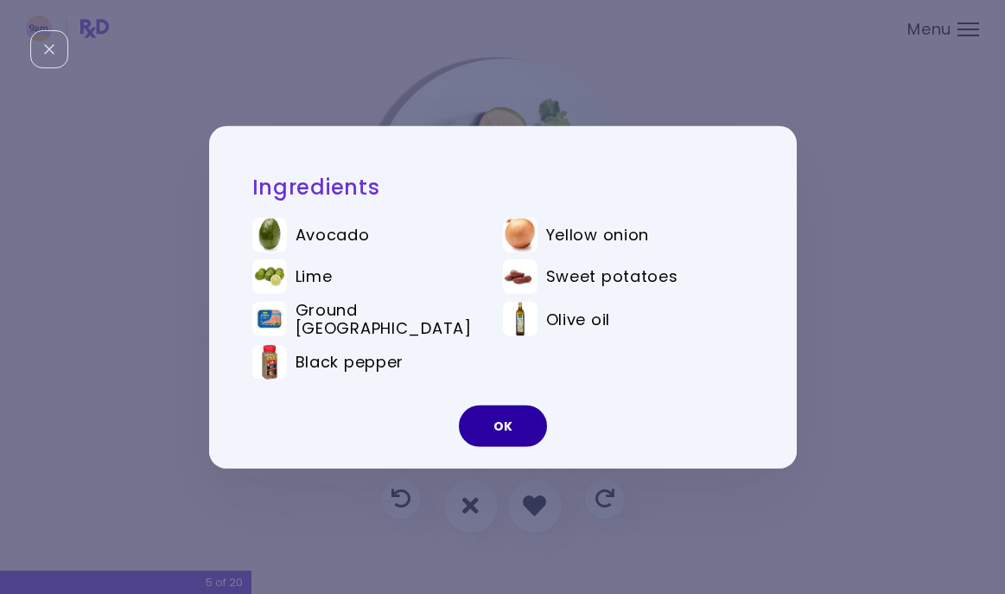
click at [497, 428] on button "OK" at bounding box center [503, 425] width 88 height 41
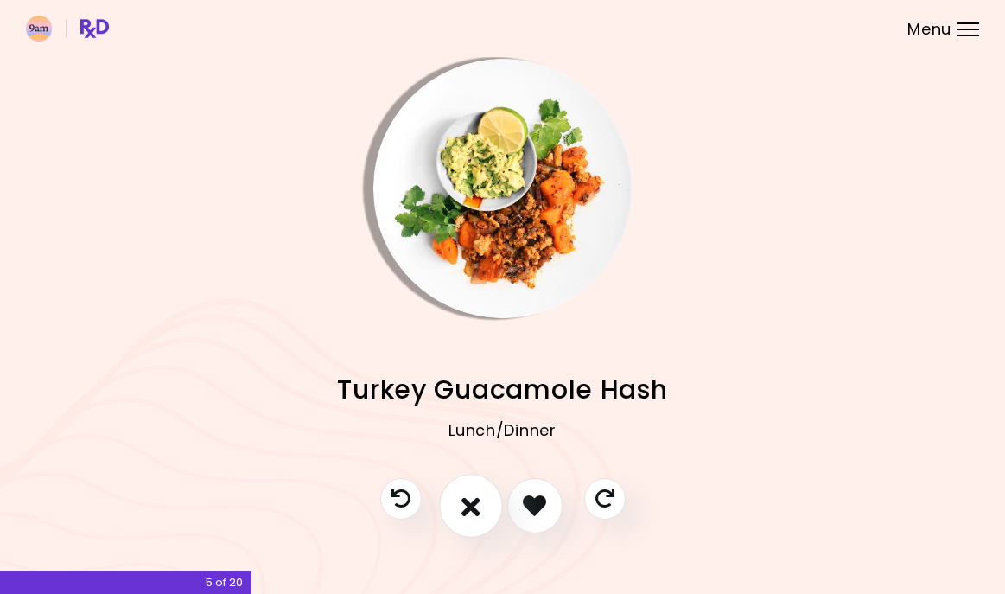
click at [465, 510] on icon "I don't like this recipe" at bounding box center [471, 505] width 19 height 27
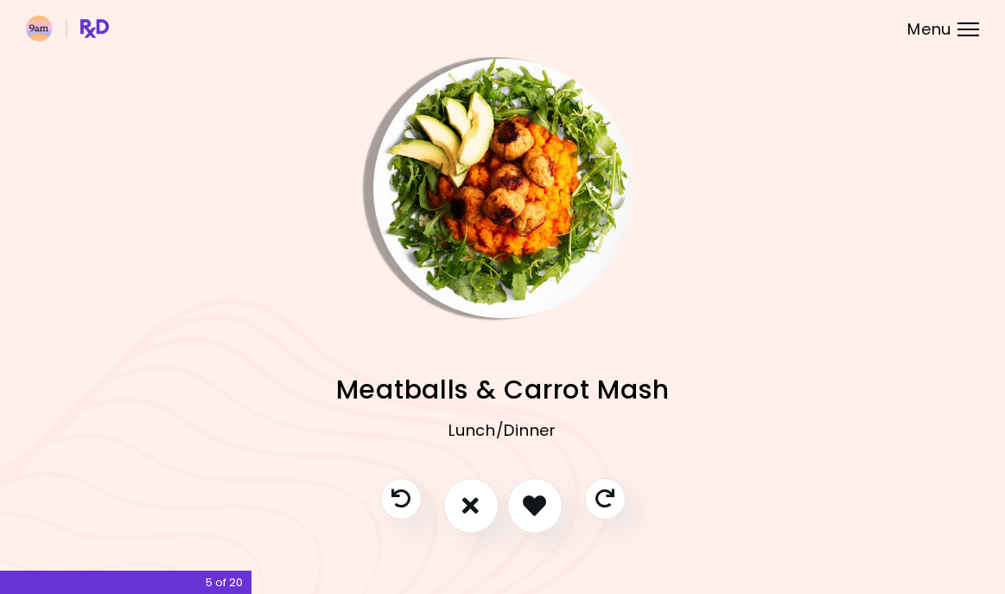
click at [528, 157] on img "Info - Meatballs & Carrot Mash" at bounding box center [502, 188] width 259 height 259
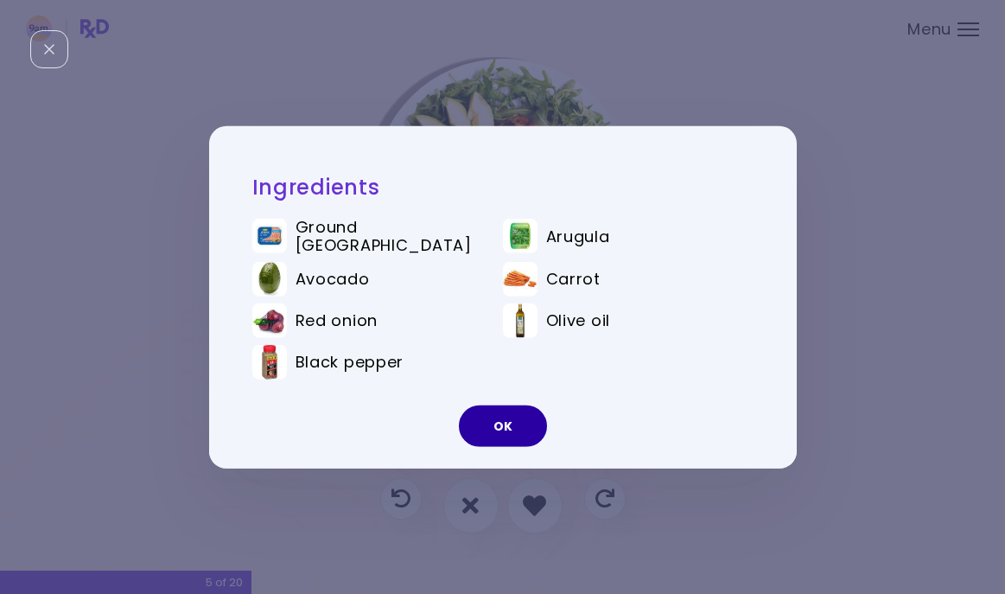
click at [516, 406] on button "OK" at bounding box center [503, 425] width 88 height 41
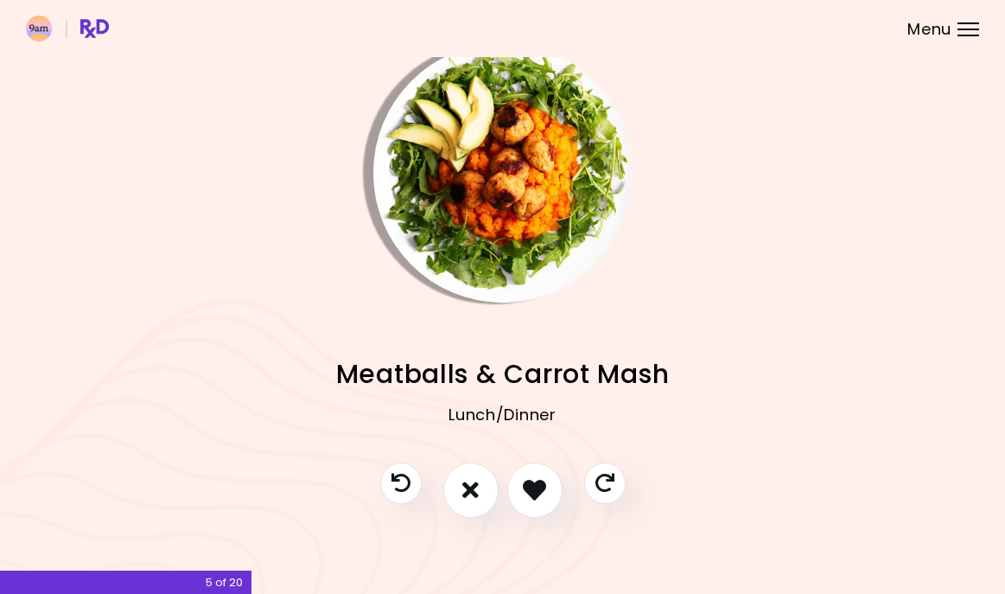
scroll to position [15, 0]
